Goal: Navigation & Orientation: Find specific page/section

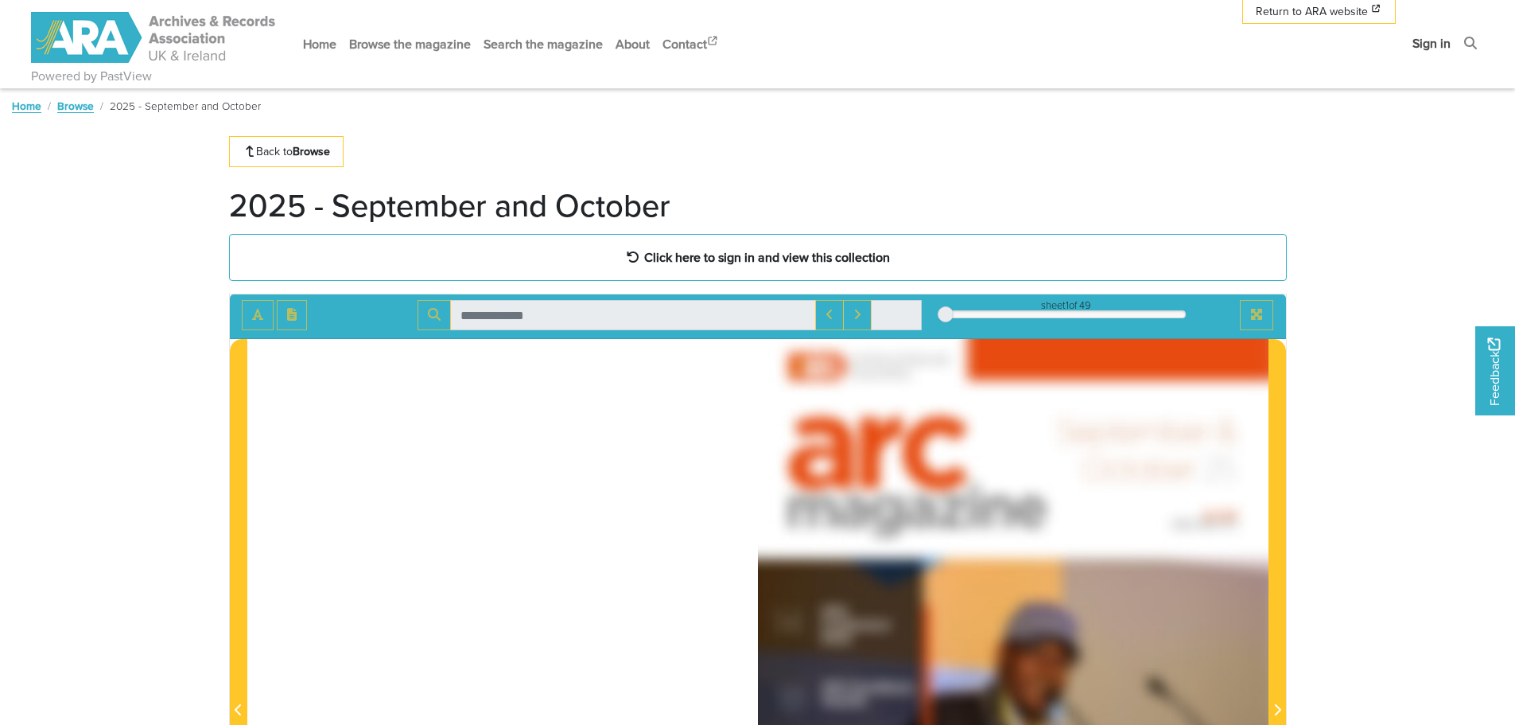
click at [1441, 42] on link "Sign in" at bounding box center [1431, 43] width 51 height 42
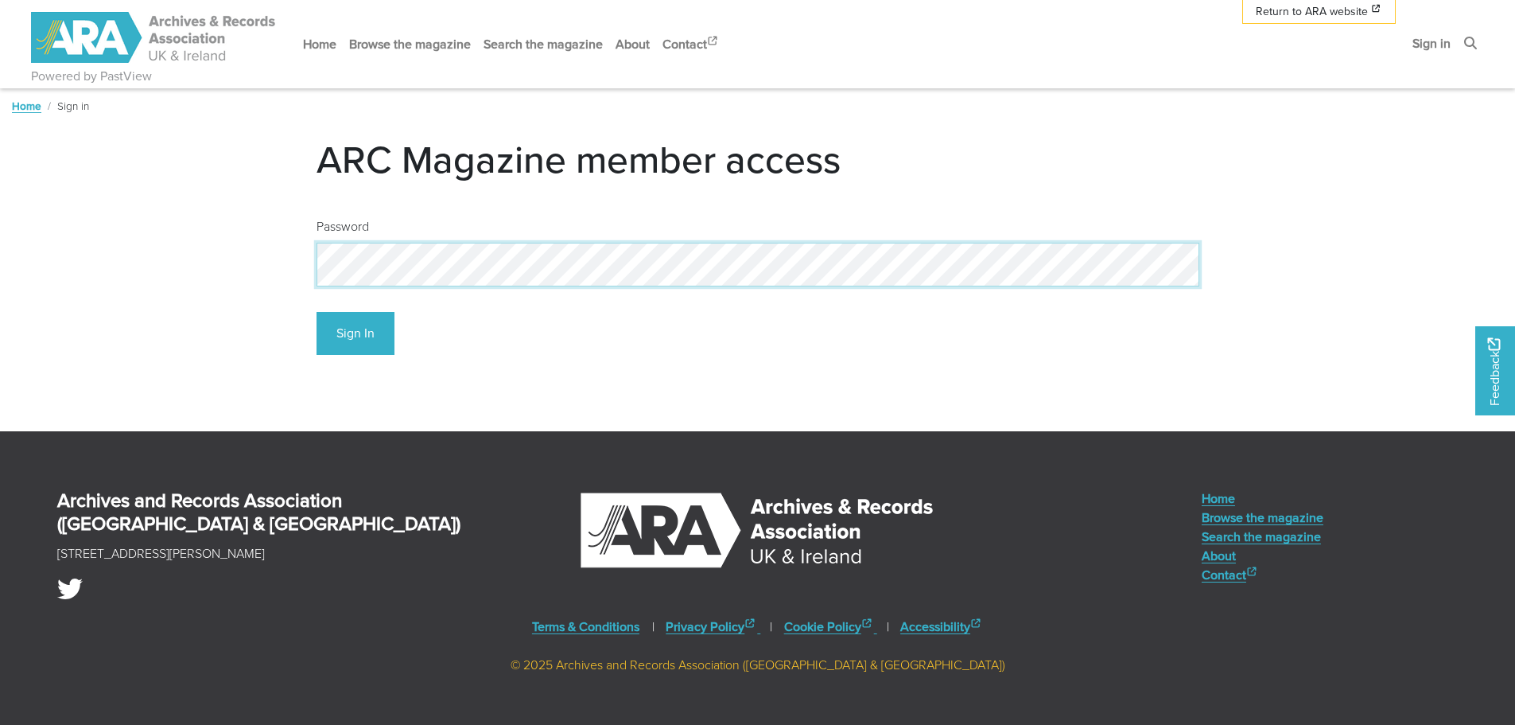
click at [317, 312] on button "Sign In" at bounding box center [356, 334] width 78 height 44
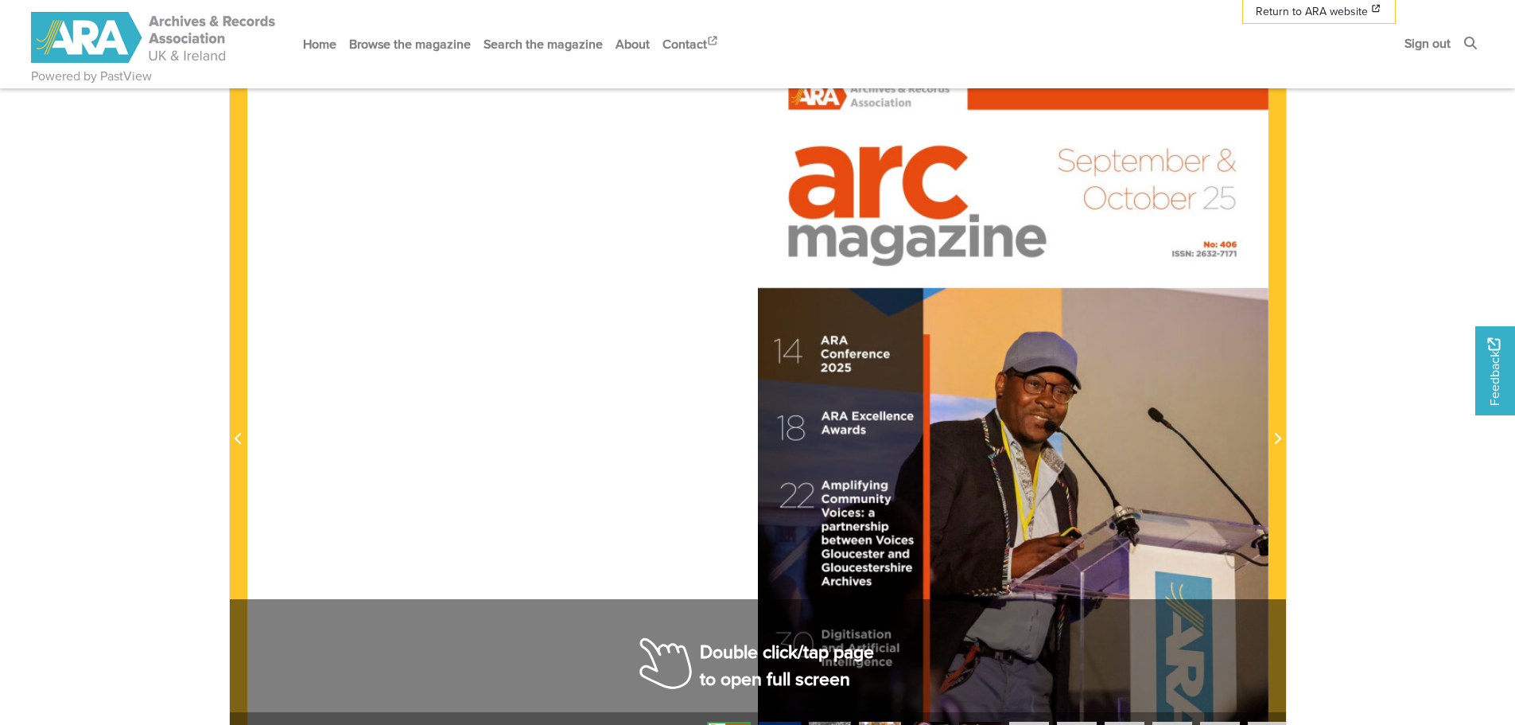
scroll to position [239, 0]
